Goal: Task Accomplishment & Management: Use online tool/utility

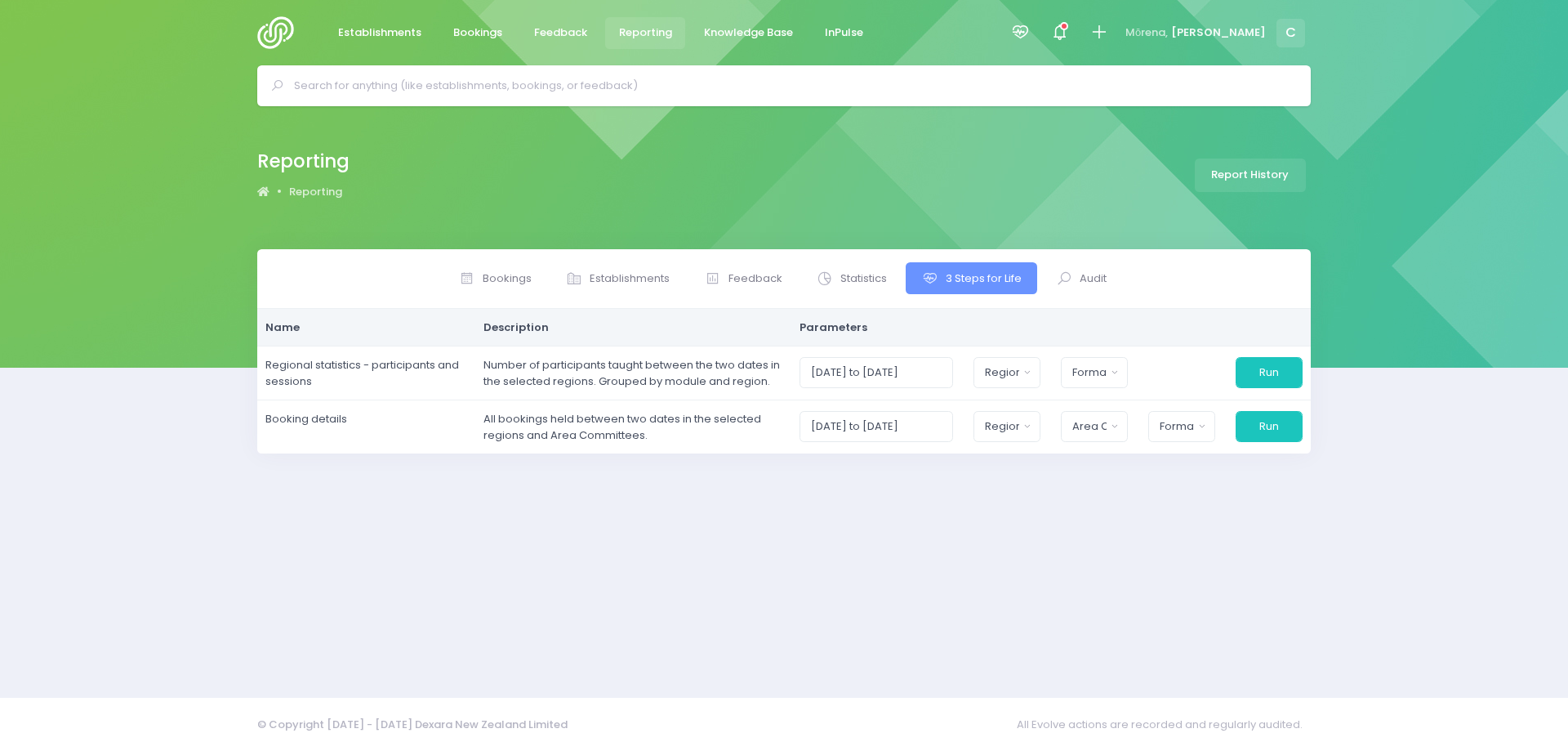
select select
click at [470, 31] on span "Bookings" at bounding box center [478, 33] width 49 height 17
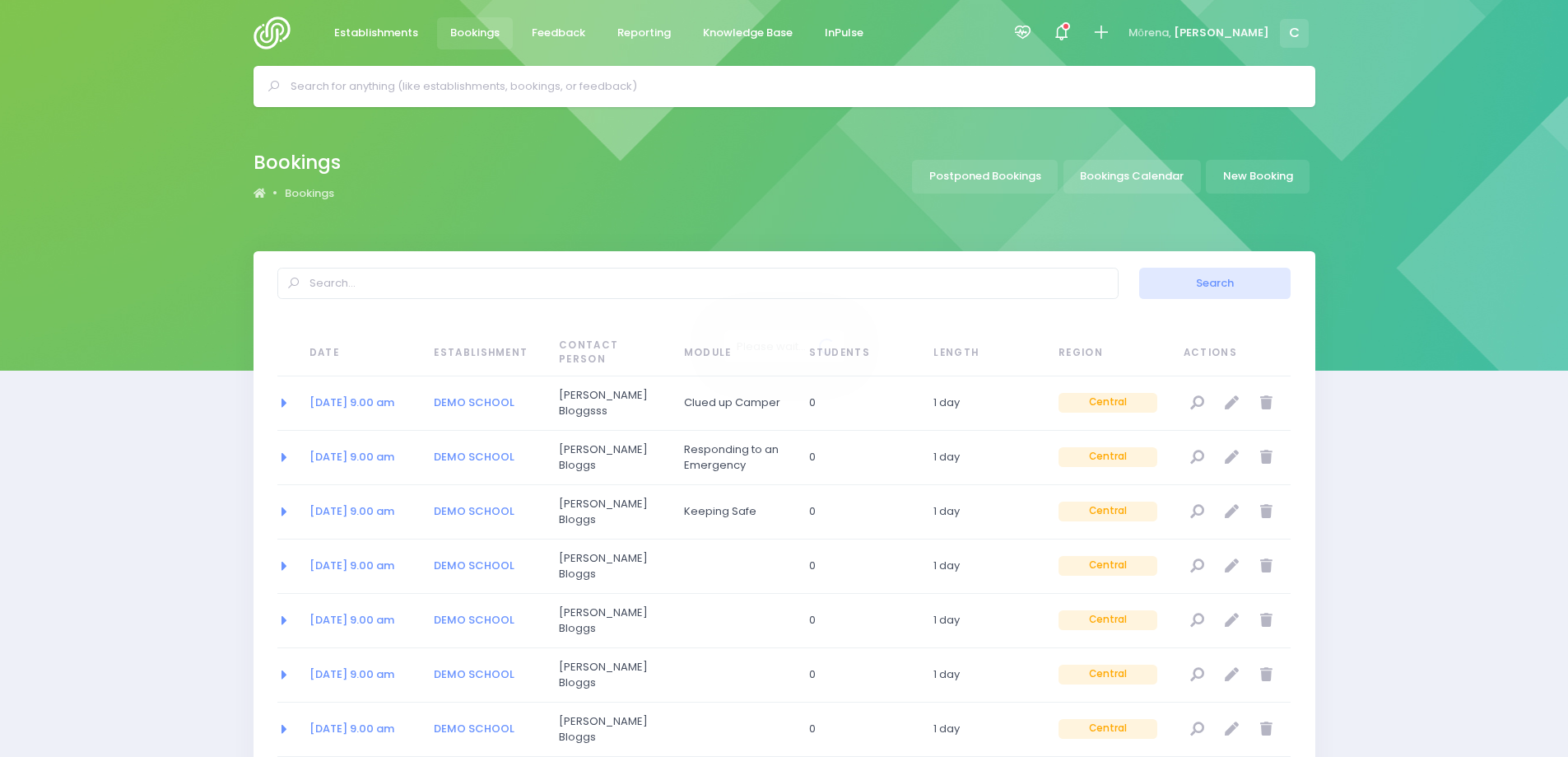
select select "20"
click at [1129, 180] on link "Bookings Calendar" at bounding box center [1132, 177] width 138 height 34
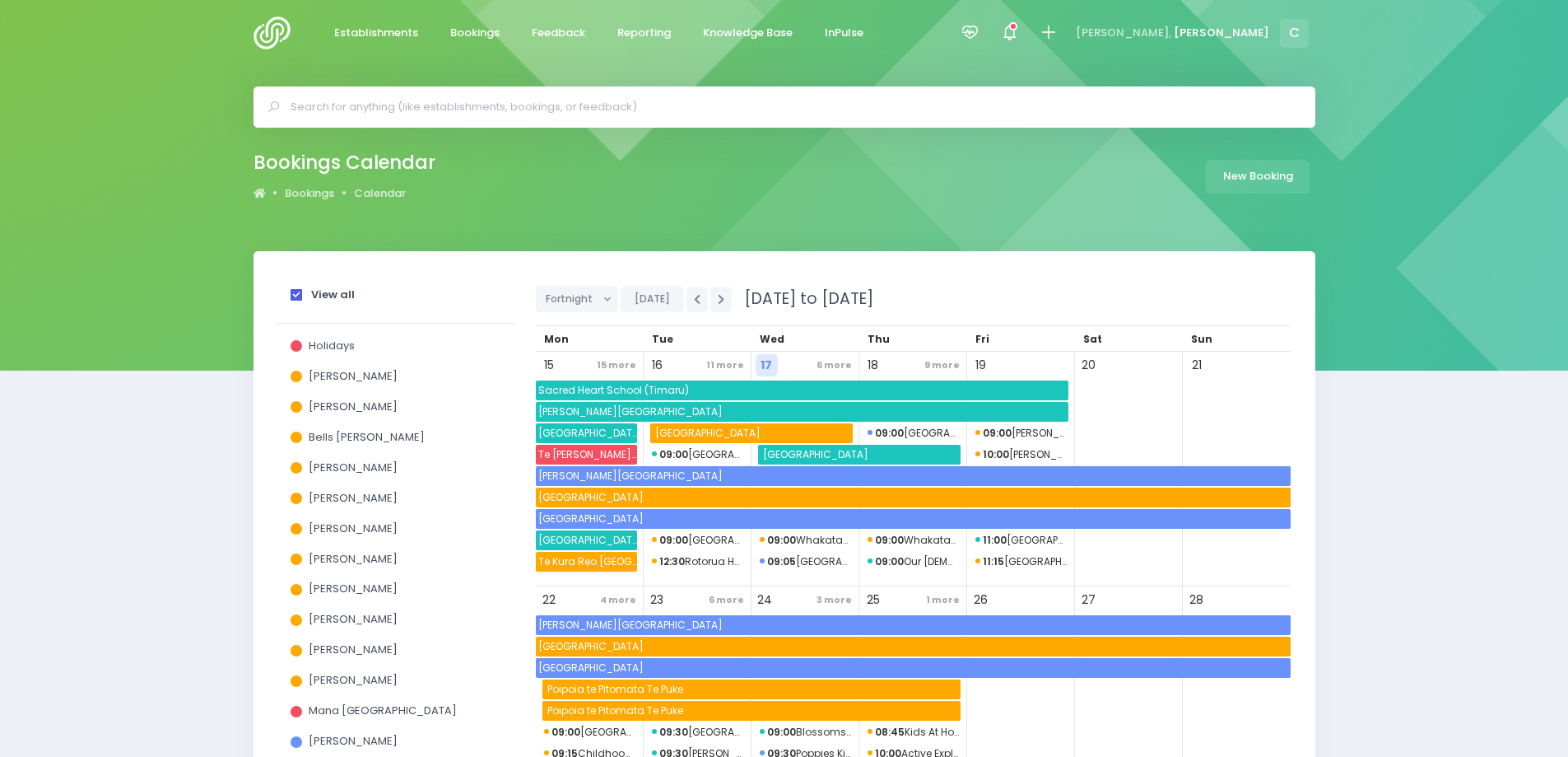
click at [301, 296] on span at bounding box center [295, 295] width 12 height 12
click at [0, 0] on input "View all" at bounding box center [0, 0] width 0 height 0
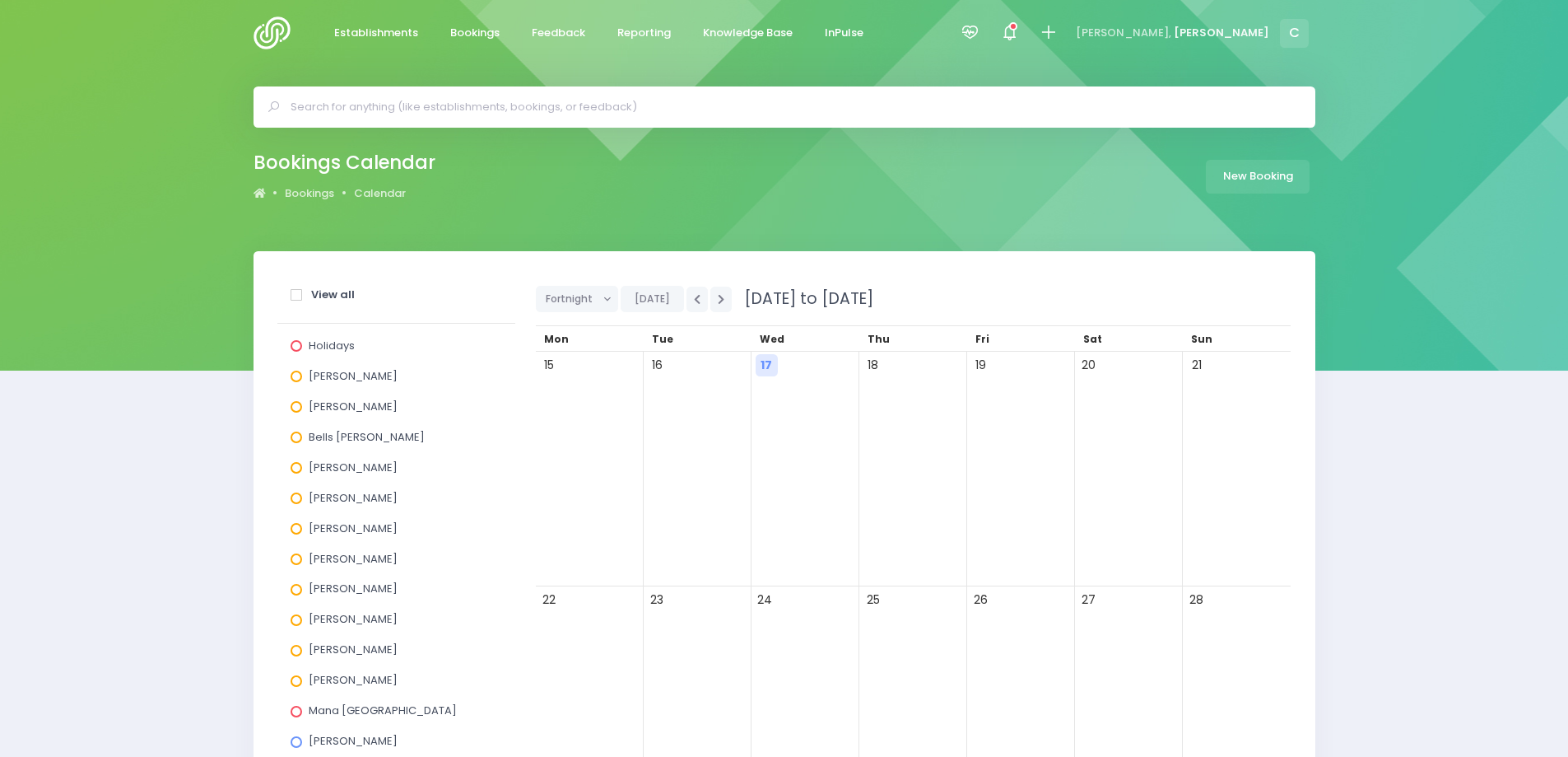
click at [297, 406] on span at bounding box center [295, 406] width 12 height 12
click at [0, 0] on input "[PERSON_NAME]" at bounding box center [0, 0] width 0 height 0
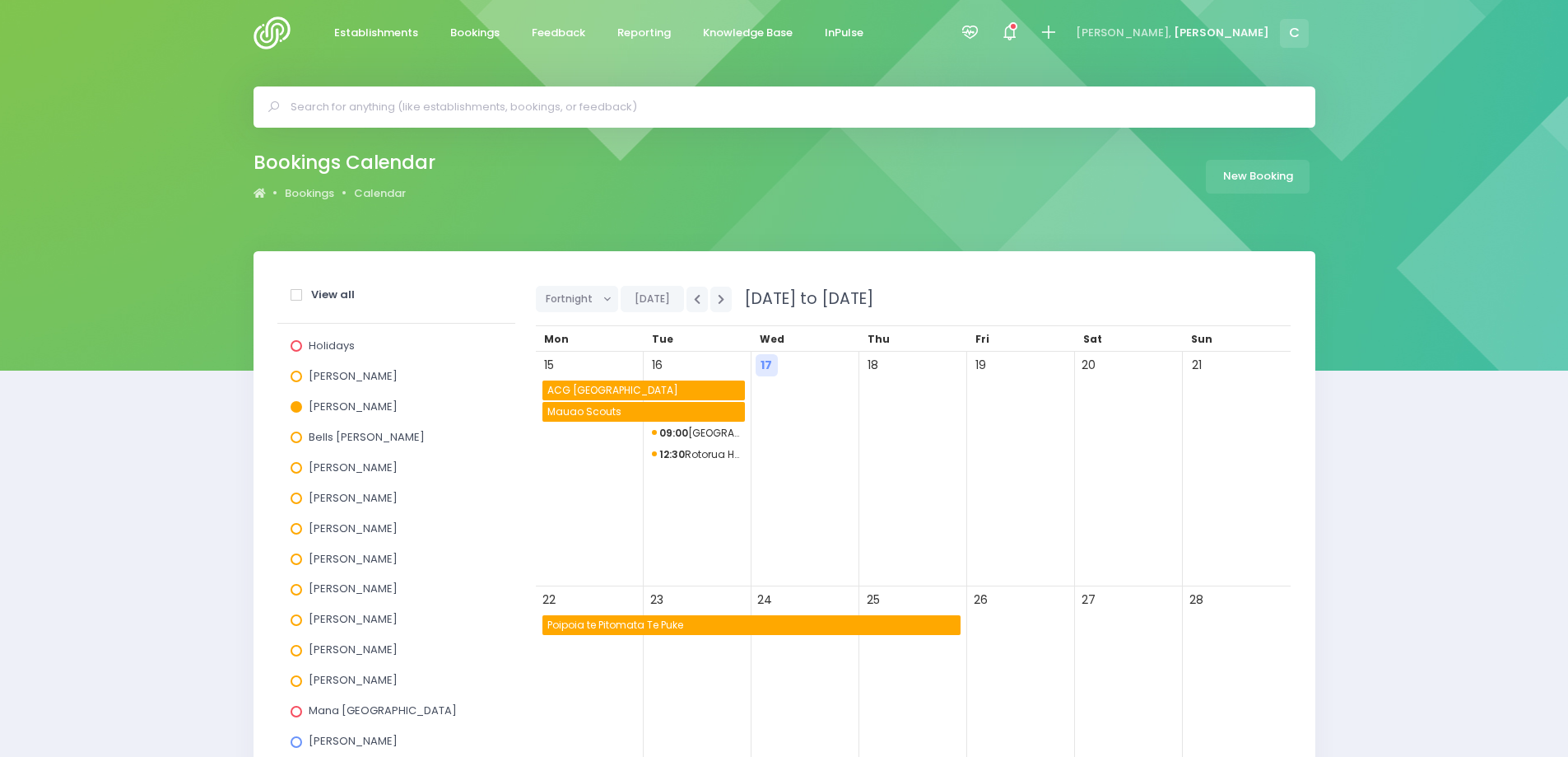
click at [1450, 430] on div "View all Holidays Alicia Smale Annette Binnie Bells Glenn Jel Pollock Justin Lo…" at bounding box center [784, 734] width 1568 height 966
